Goal: Information Seeking & Learning: Learn about a topic

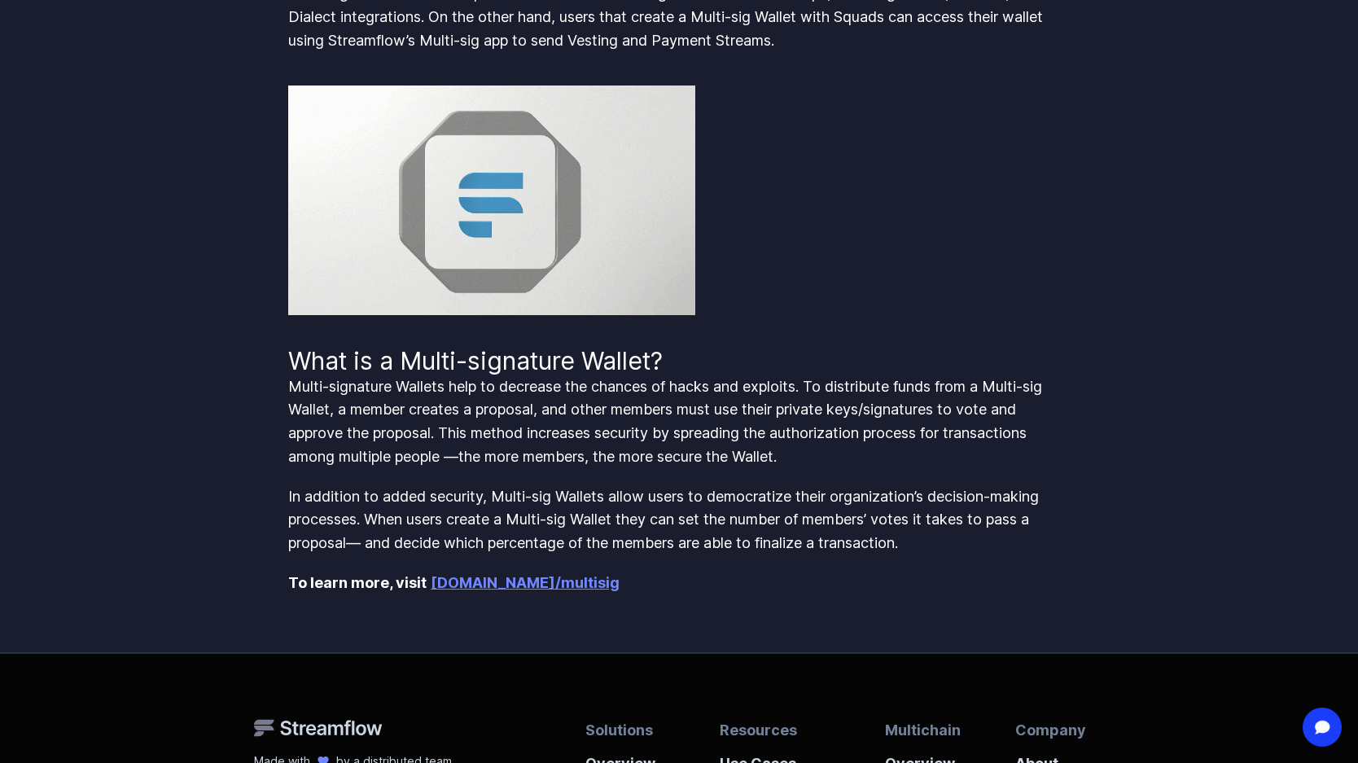
scroll to position [977, 0]
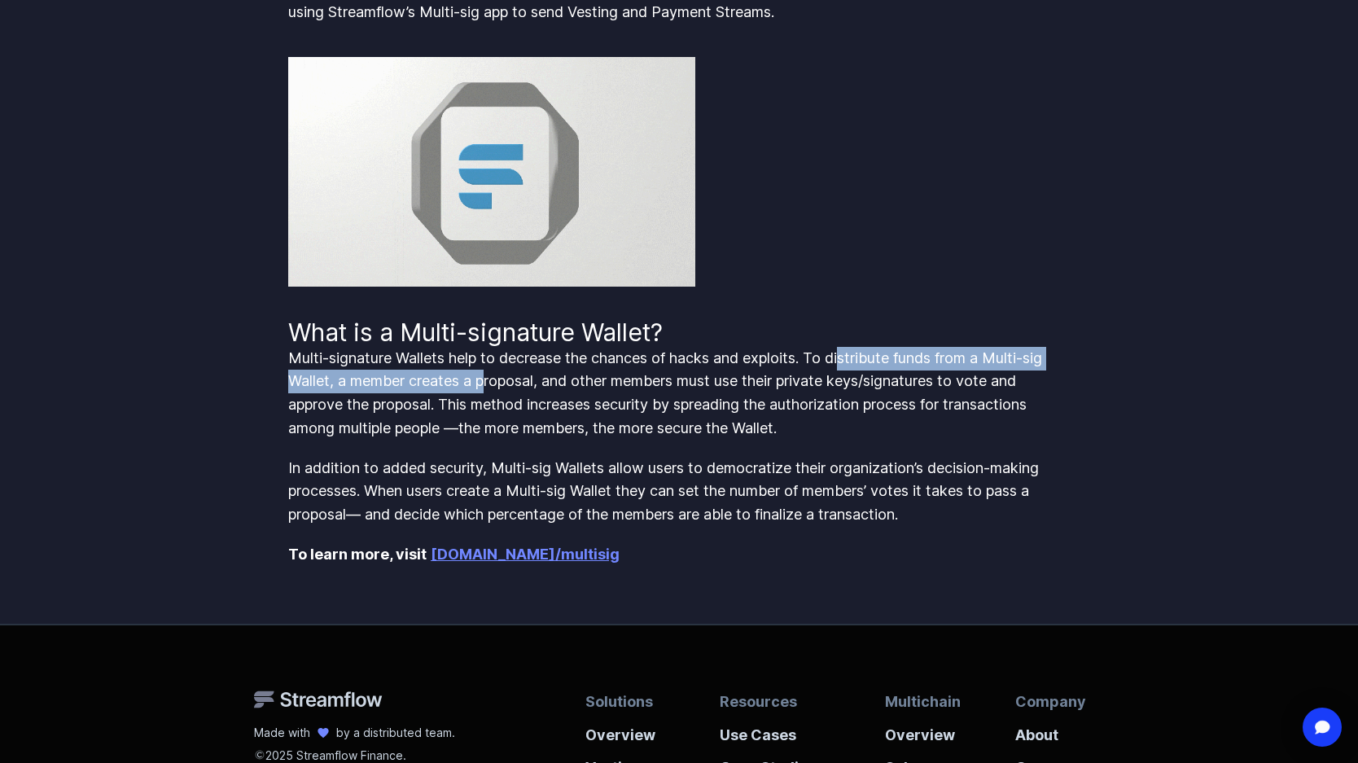
drag, startPoint x: 856, startPoint y: 357, endPoint x: 490, endPoint y: 383, distance: 367.2
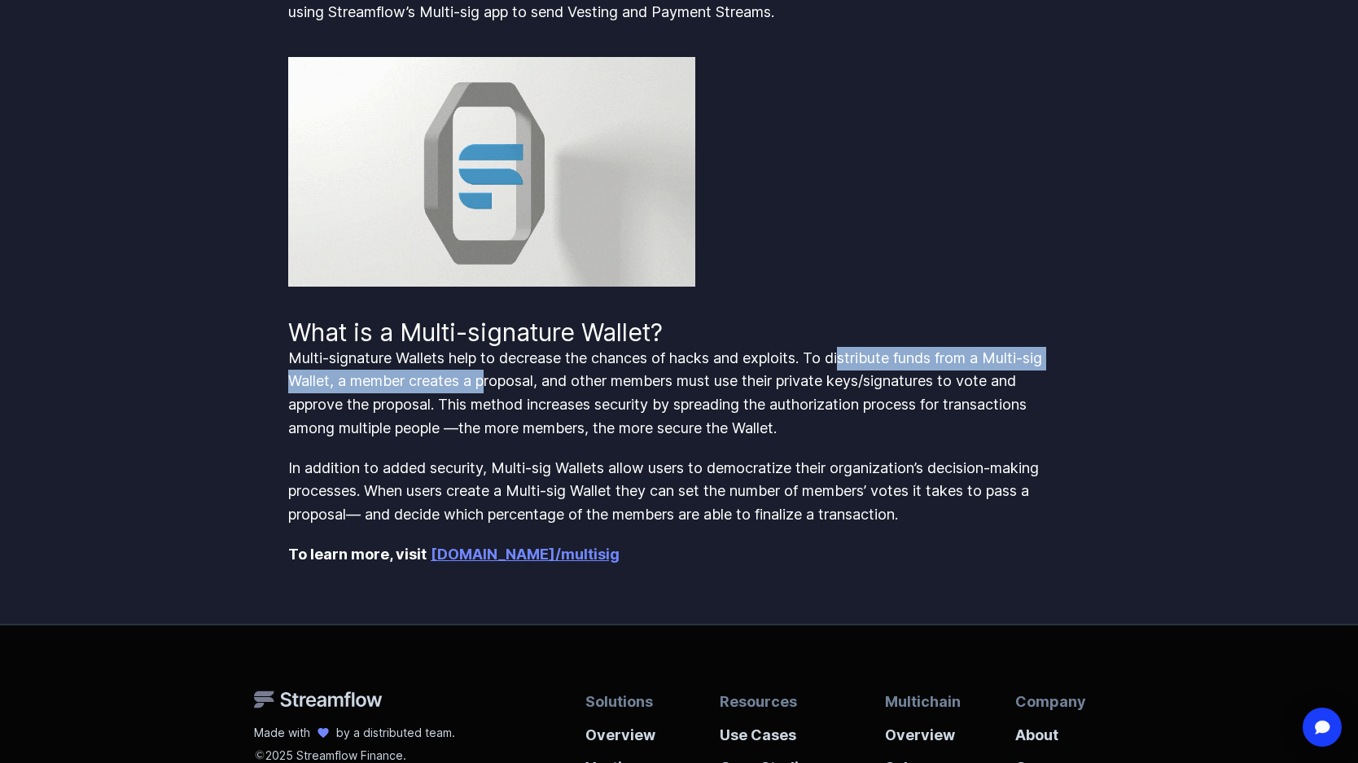
click at [490, 383] on p "Multi-signature Wallets help to decrease the chances of hacks and exploits. To …" at bounding box center [678, 394] width 781 height 94
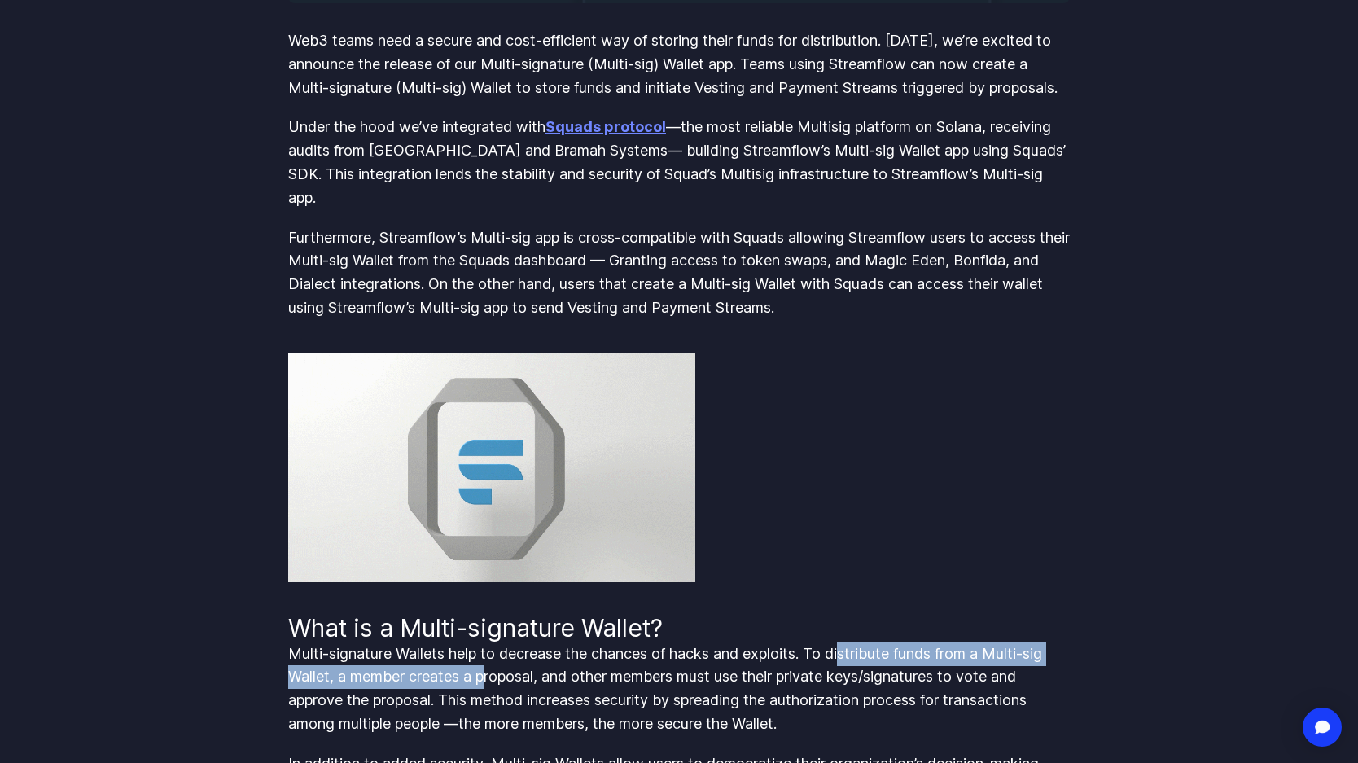
scroll to position [651, 0]
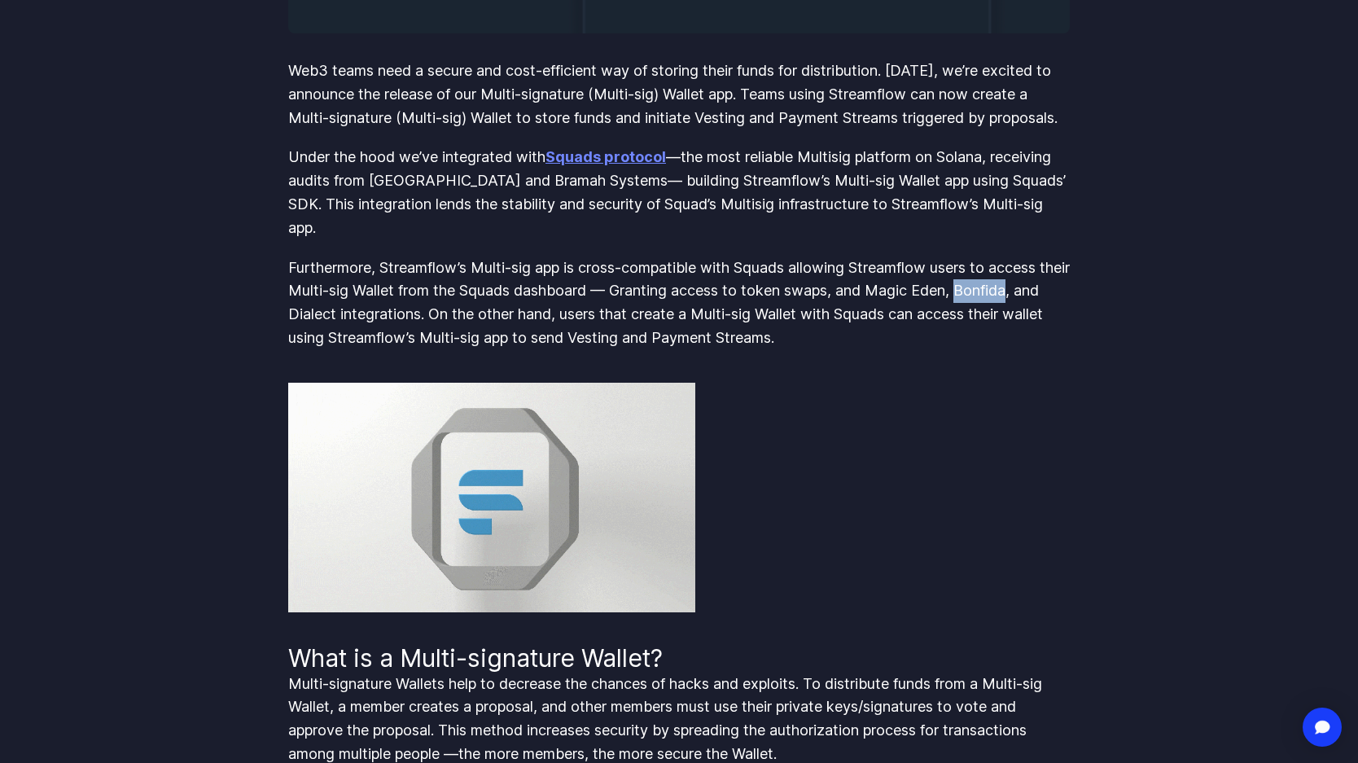
drag, startPoint x: 1000, startPoint y: 287, endPoint x: 1049, endPoint y: 290, distance: 48.9
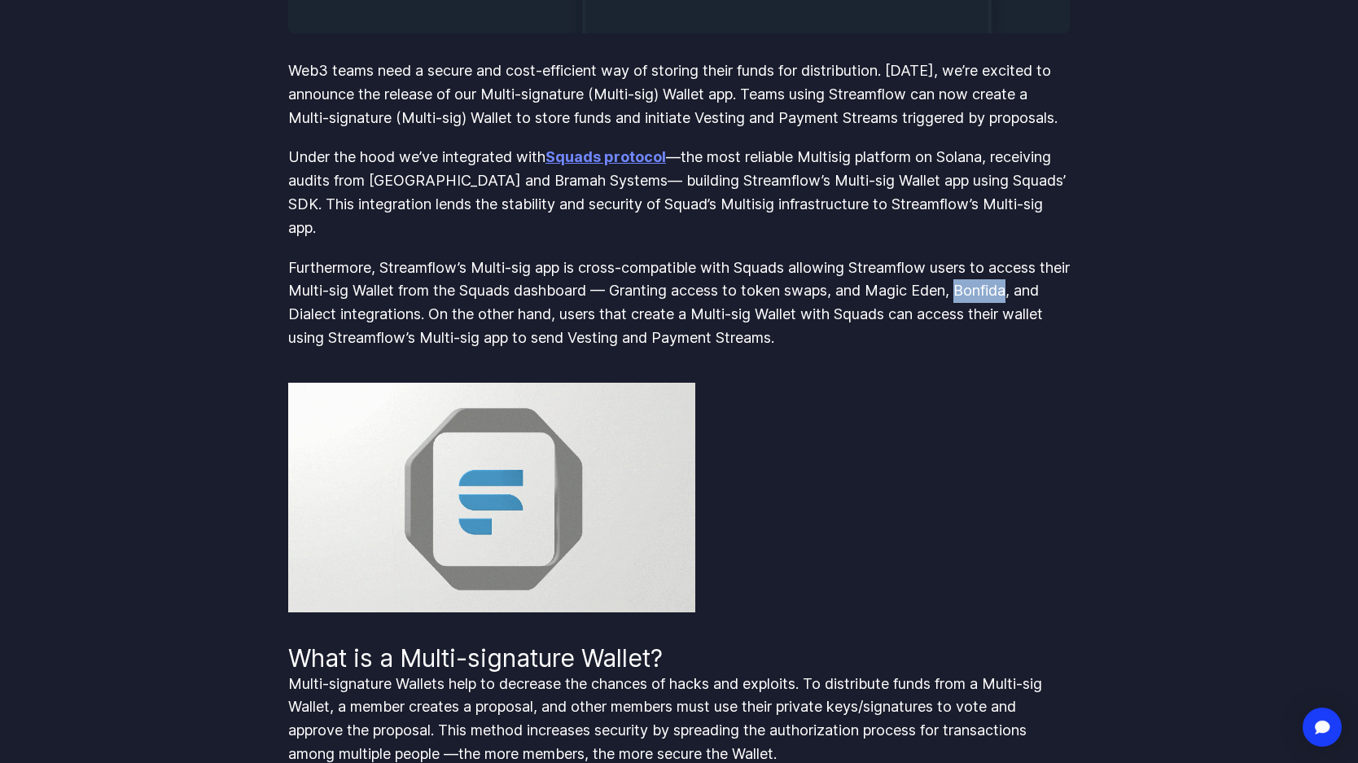
click at [1049, 290] on p "Furthermore, Streamflow’s Multi-sig app is cross-compatible with Squads allowin…" at bounding box center [678, 303] width 781 height 94
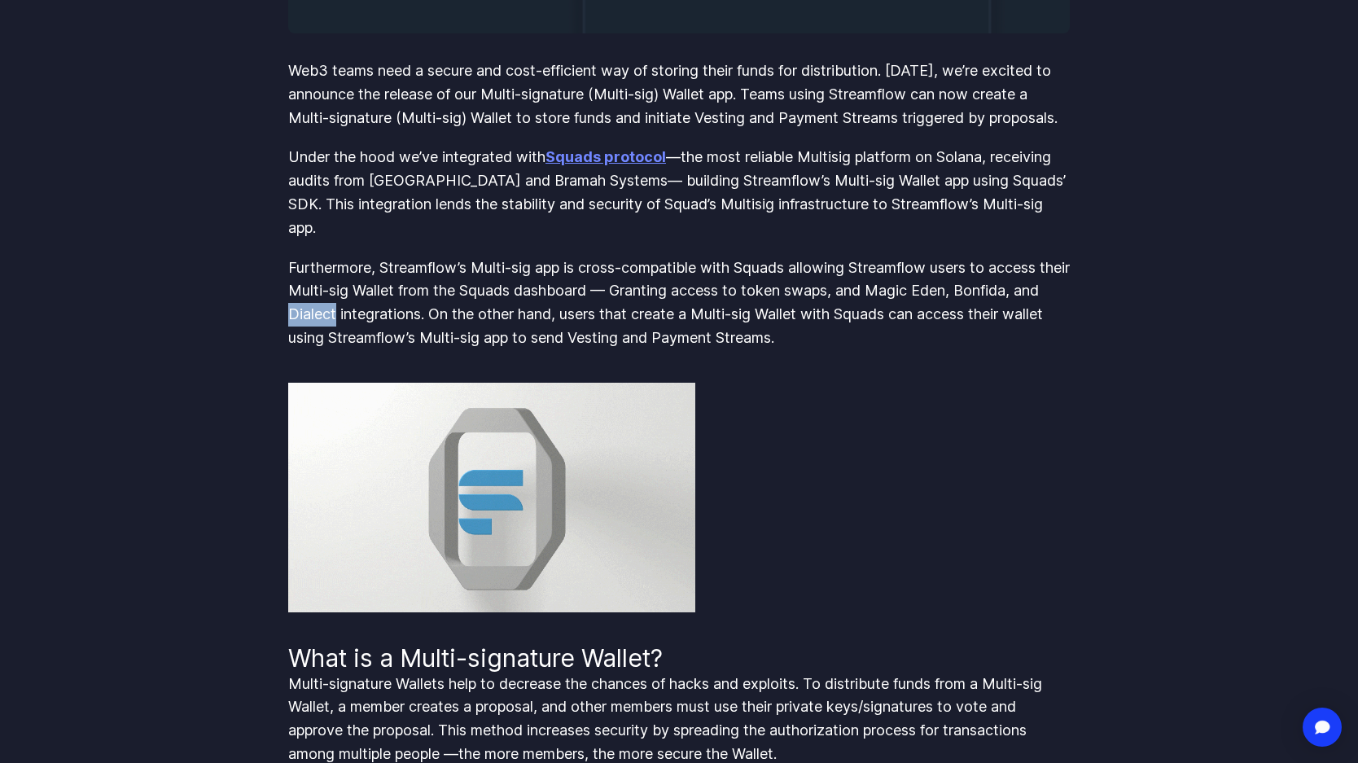
drag, startPoint x: 319, startPoint y: 314, endPoint x: 364, endPoint y: 313, distance: 44.8
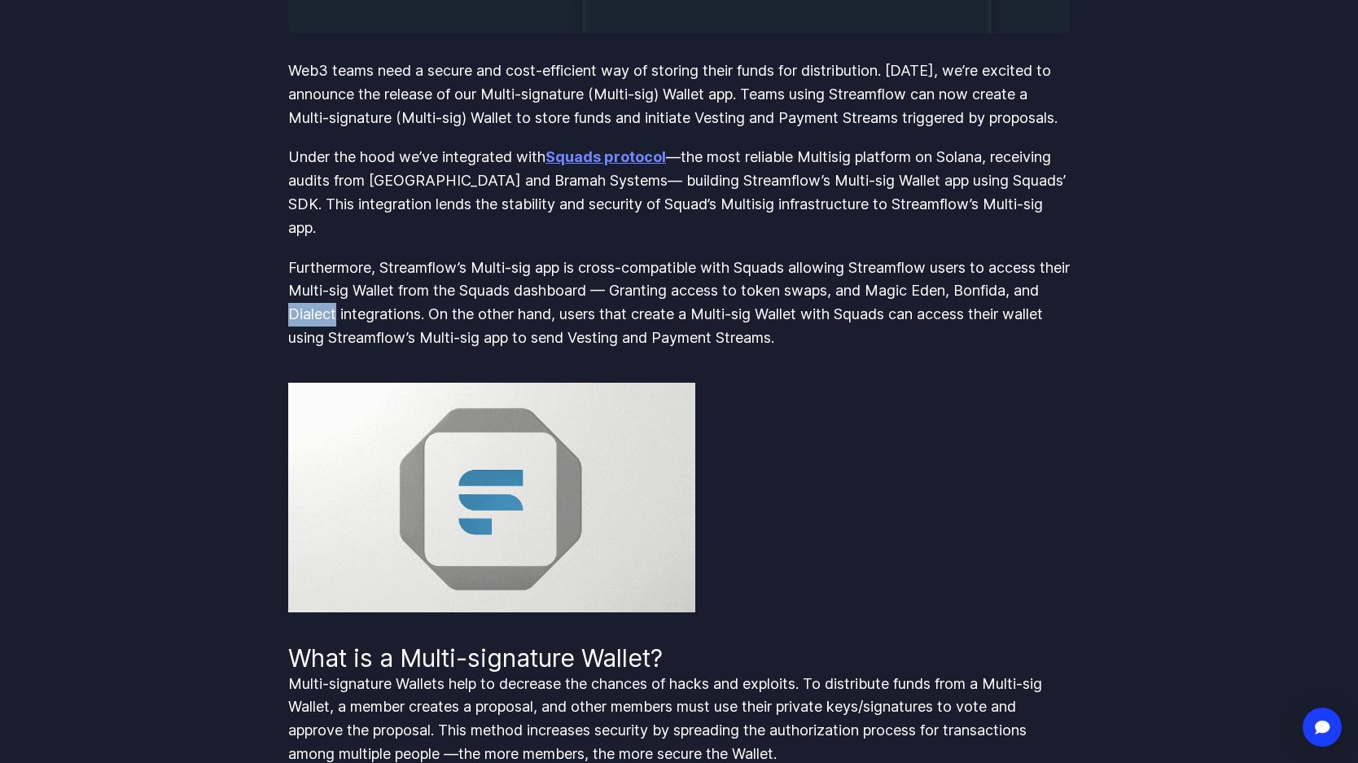
click at [364, 313] on p "Furthermore, Streamflow’s Multi-sig app is cross-compatible with Squads allowin…" at bounding box center [678, 303] width 781 height 94
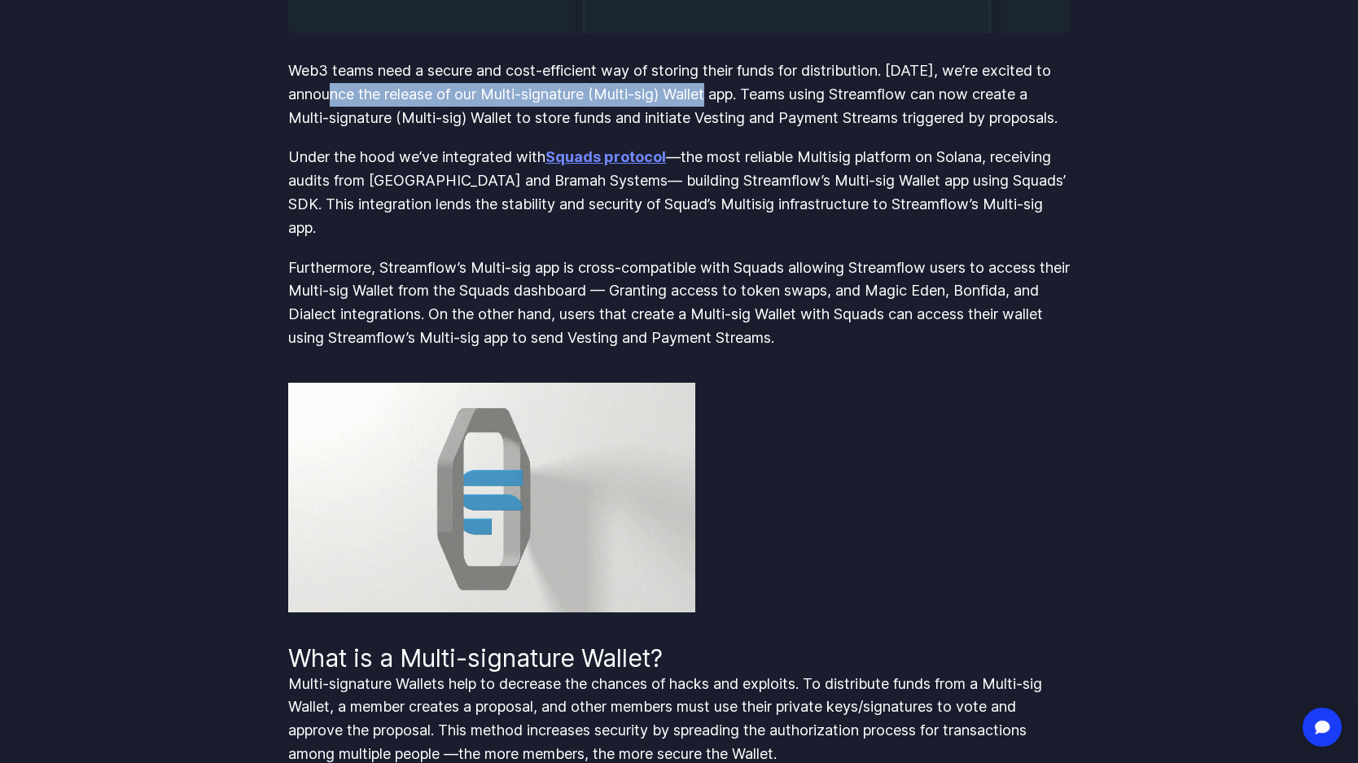
drag, startPoint x: 335, startPoint y: 94, endPoint x: 716, endPoint y: 90, distance: 380.2
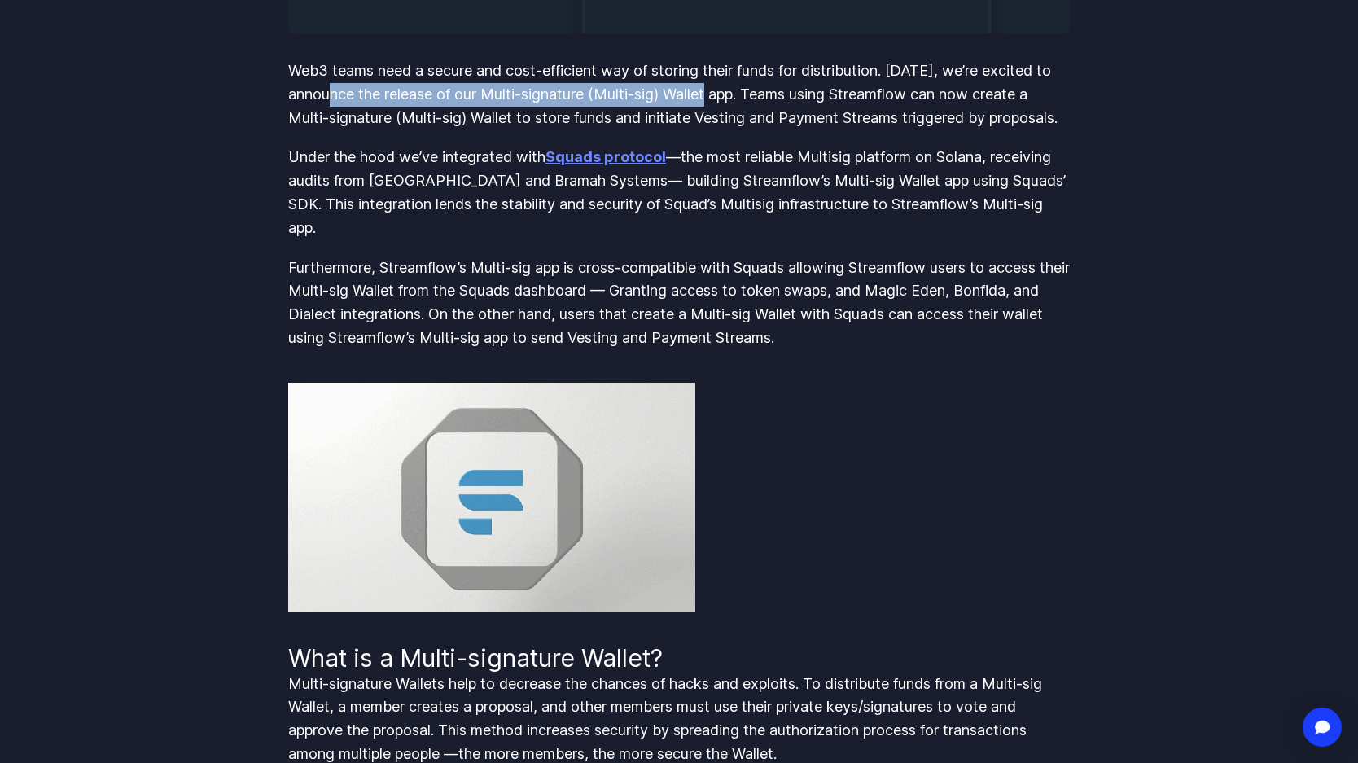
click at [716, 90] on p "Web3 teams need a secure and cost-efficient way of storing their funds for dist…" at bounding box center [678, 94] width 781 height 70
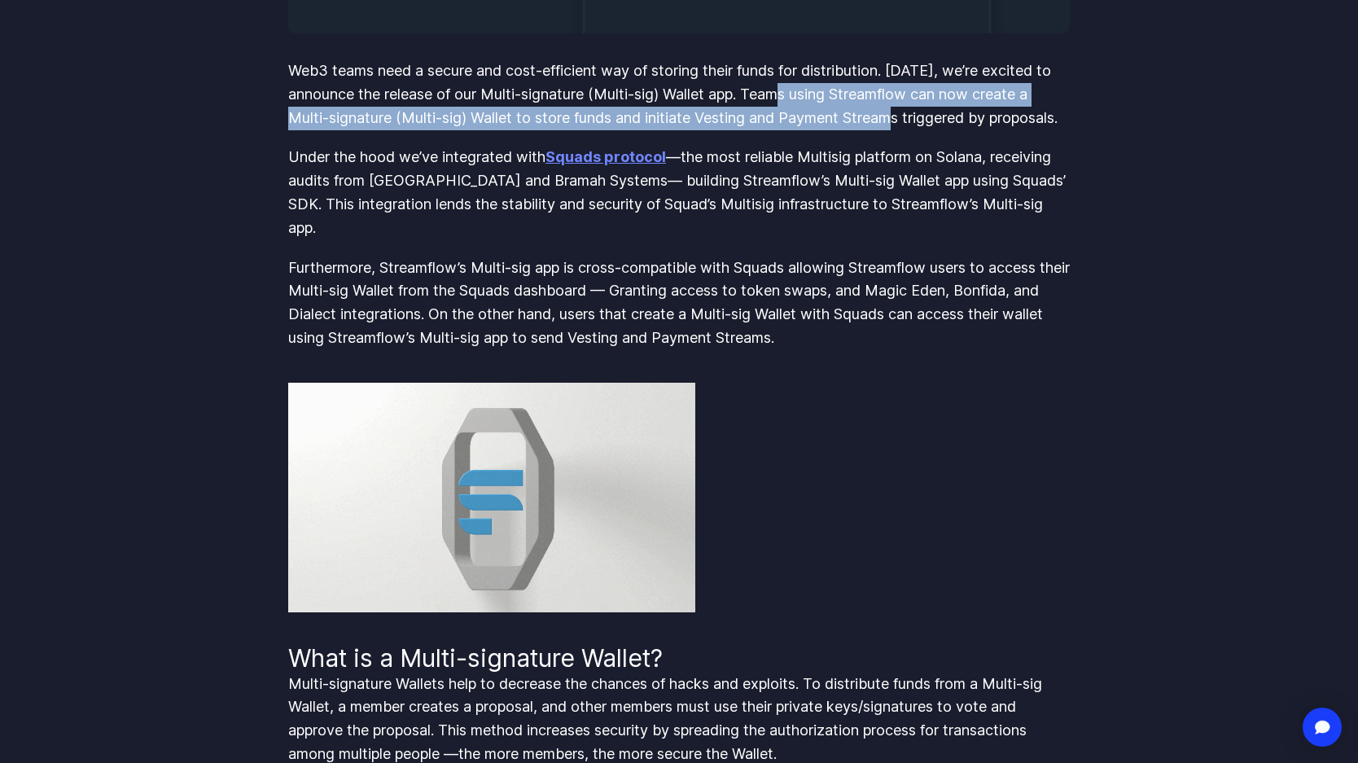
drag, startPoint x: 794, startPoint y: 96, endPoint x: 905, endPoint y: 116, distance: 113.4
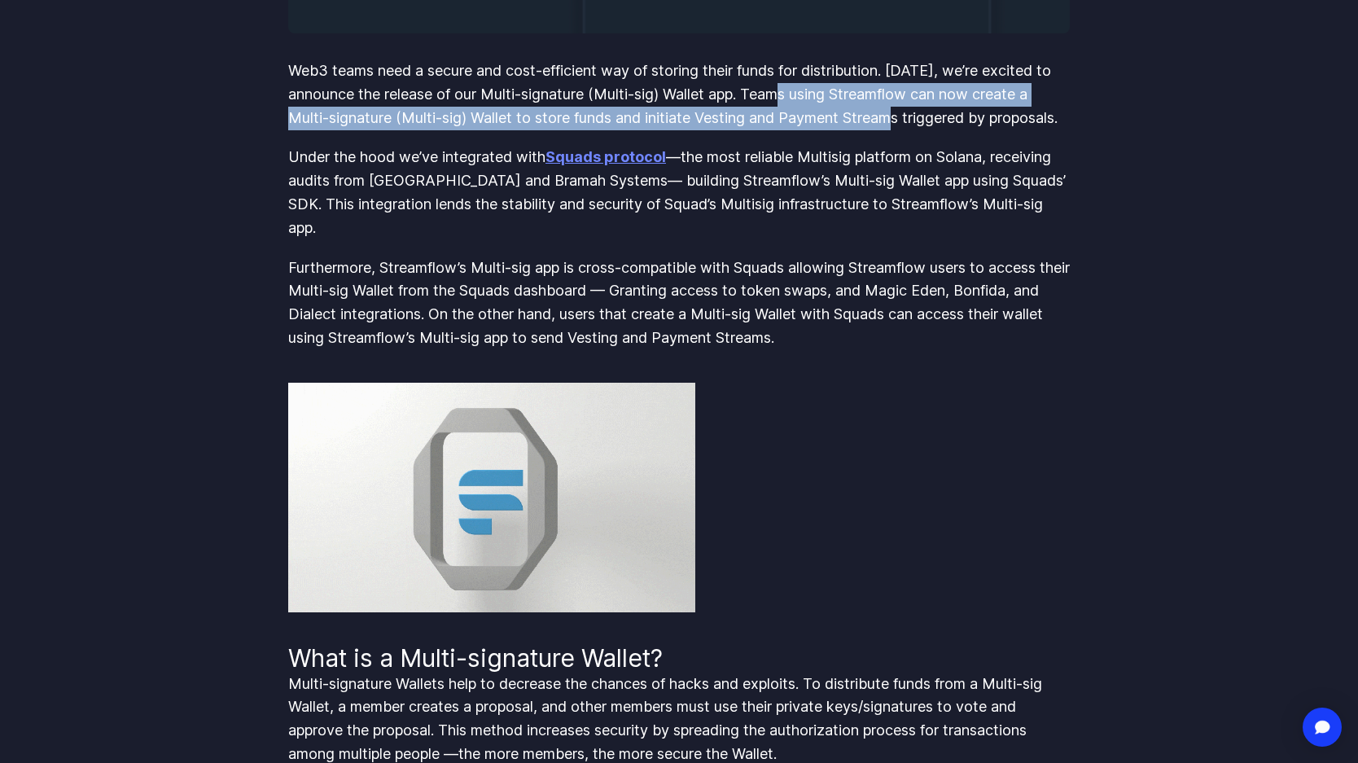
click at [905, 116] on p "Web3 teams need a secure and cost-efficient way of storing their funds for dist…" at bounding box center [678, 94] width 781 height 70
